Goal: Entertainment & Leisure: Consume media (video, audio)

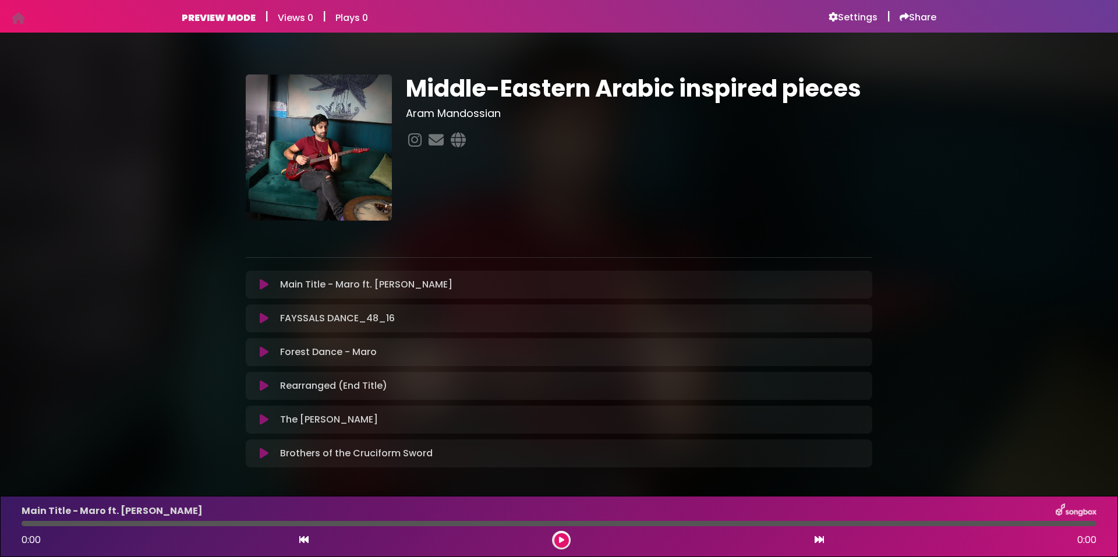
click at [262, 285] on icon at bounding box center [264, 285] width 9 height 12
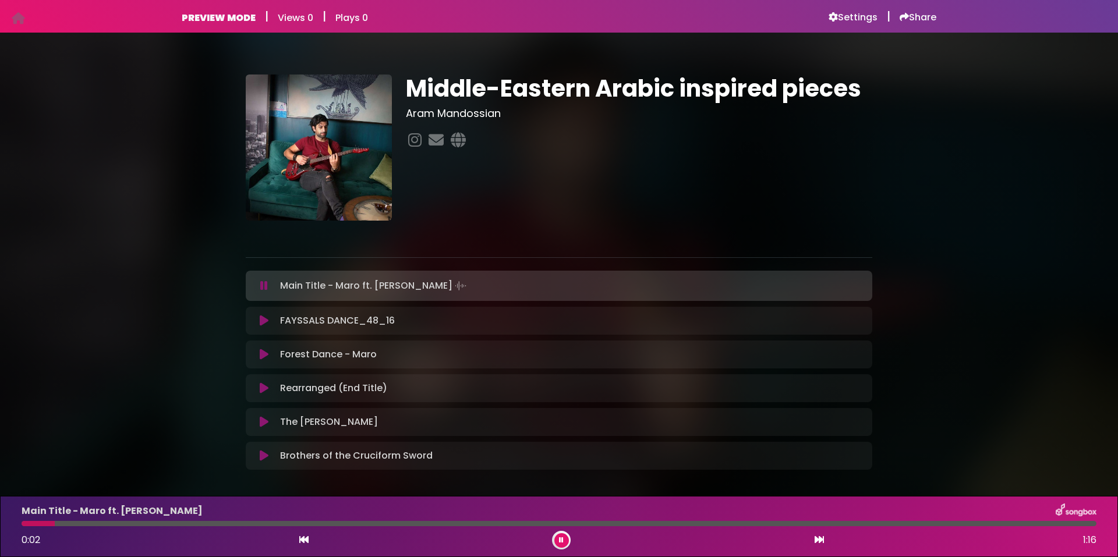
click at [263, 286] on icon at bounding box center [264, 286] width 8 height 12
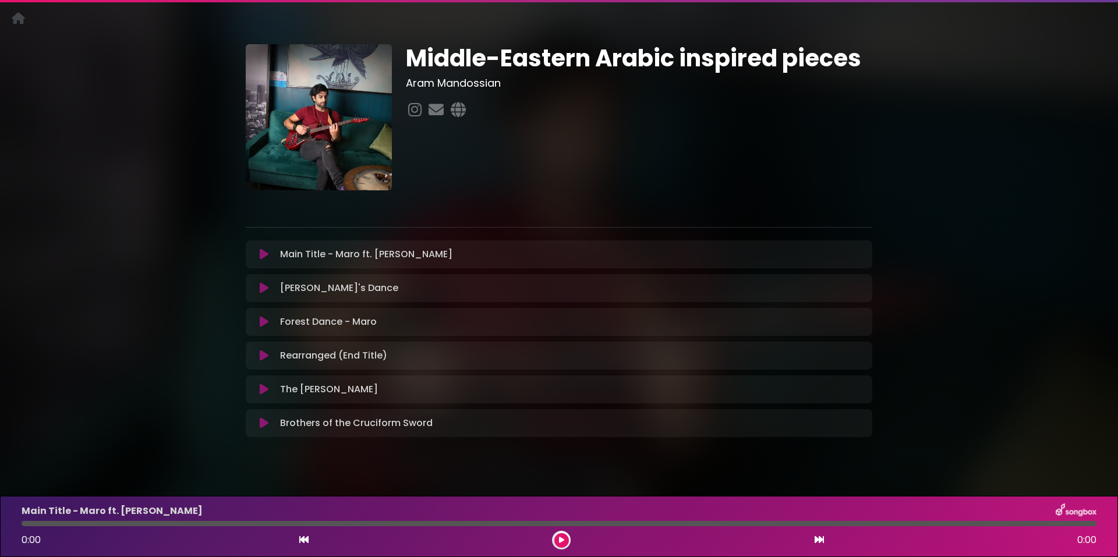
scroll to position [45, 0]
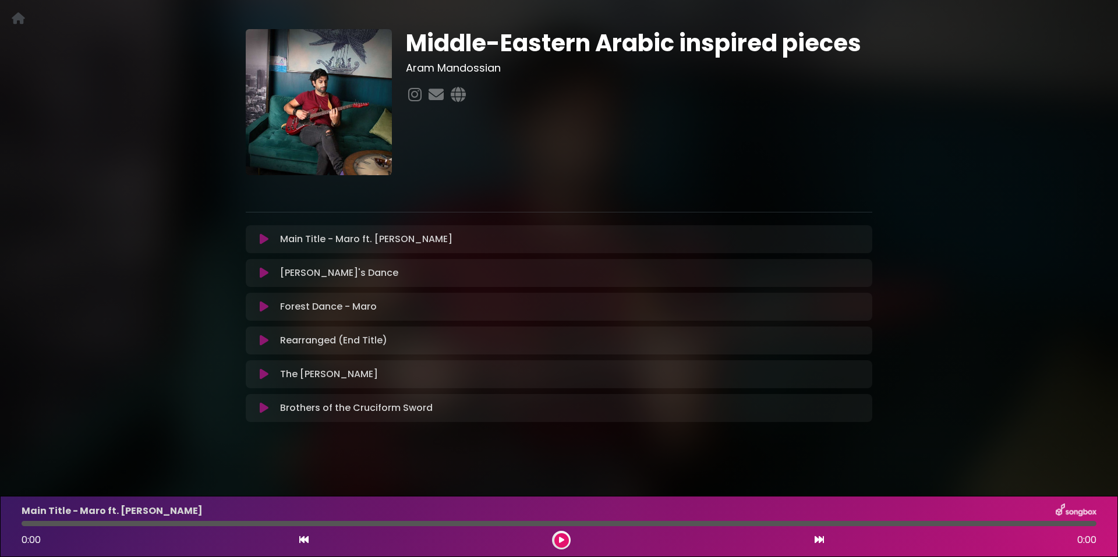
click at [264, 236] on icon at bounding box center [264, 239] width 9 height 12
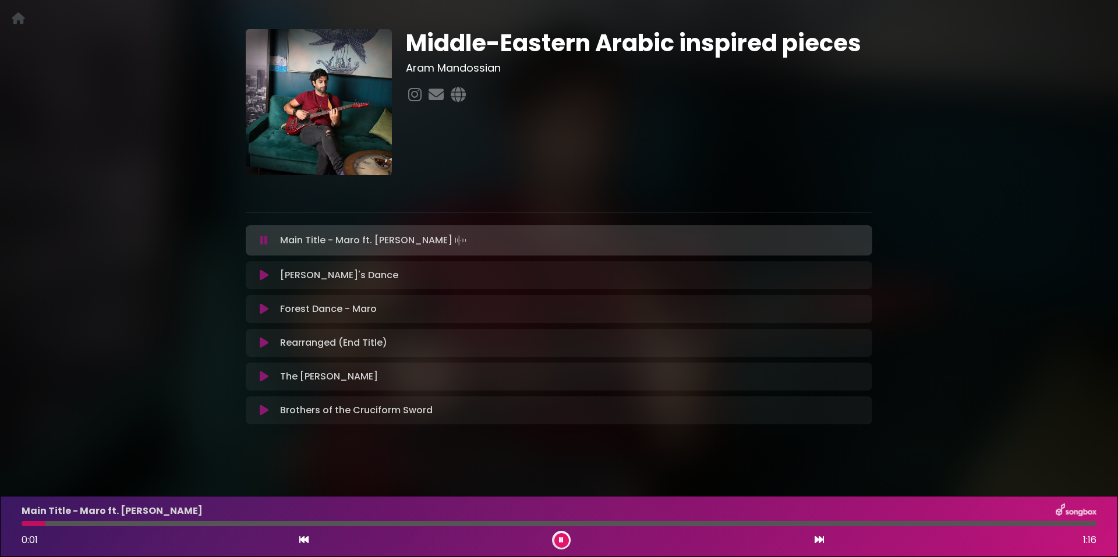
click at [264, 274] on icon at bounding box center [264, 276] width 9 height 12
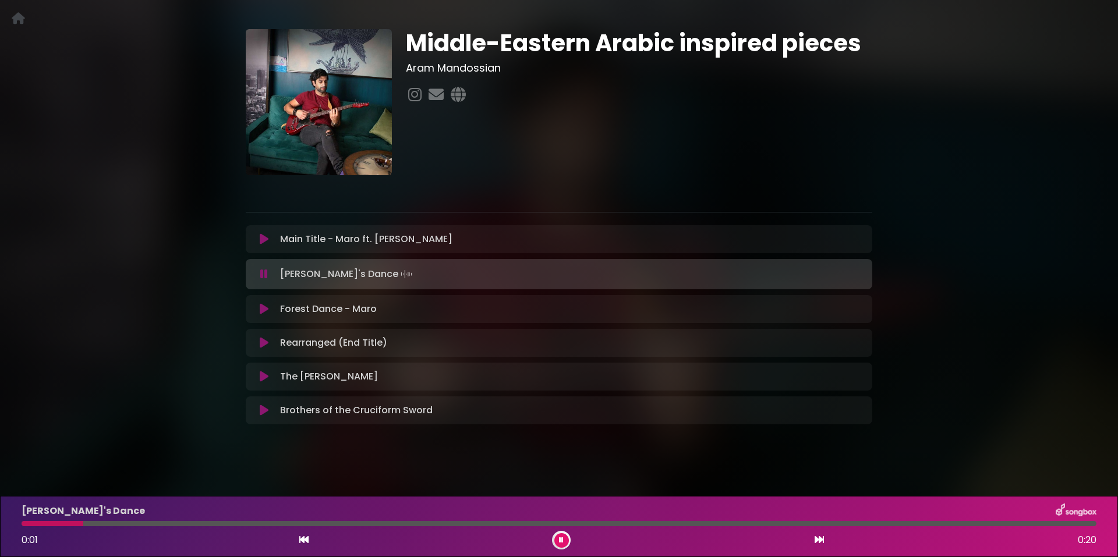
click at [261, 310] on icon at bounding box center [264, 309] width 9 height 12
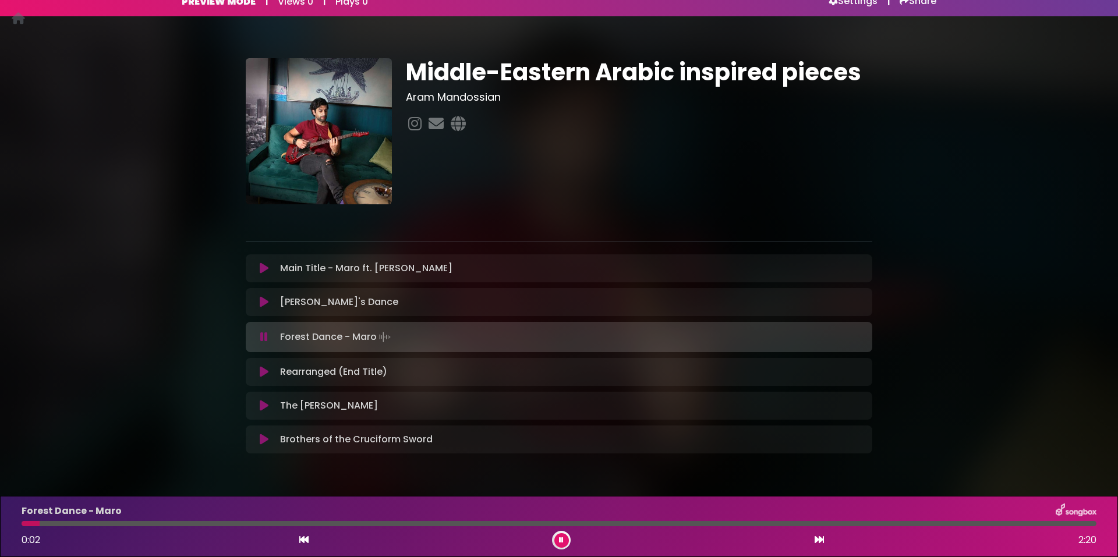
scroll to position [0, 0]
